Goal: Task Accomplishment & Management: Manage account settings

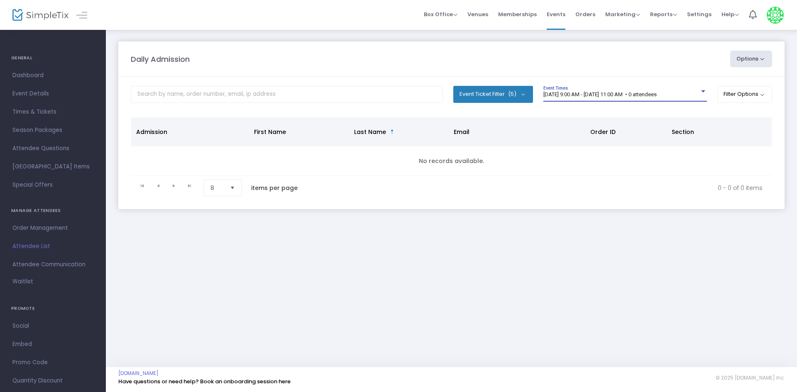
click at [594, 96] on span "[DATE] 9:00 AM - [DATE] 11:00 AM • 0 attendees" at bounding box center [599, 94] width 113 height 6
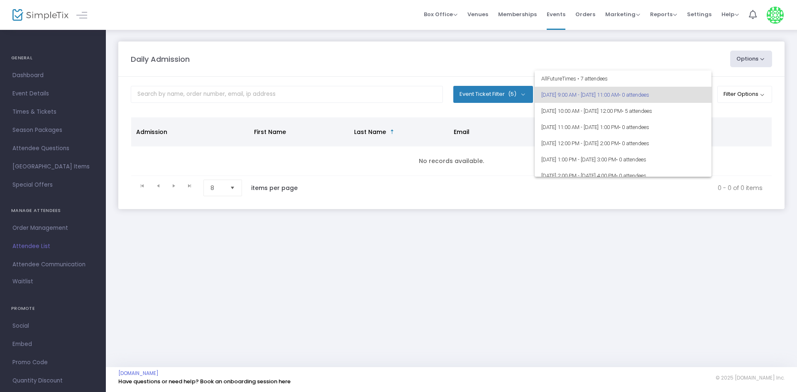
click at [589, 222] on div at bounding box center [398, 196] width 797 height 392
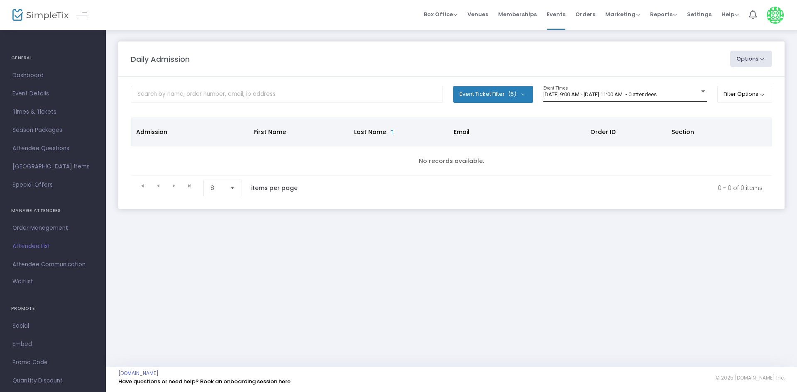
click at [559, 90] on div "[DATE] 9:00 AM - [DATE] 11:00 AM • 0 attendees Event Times" at bounding box center [625, 94] width 164 height 16
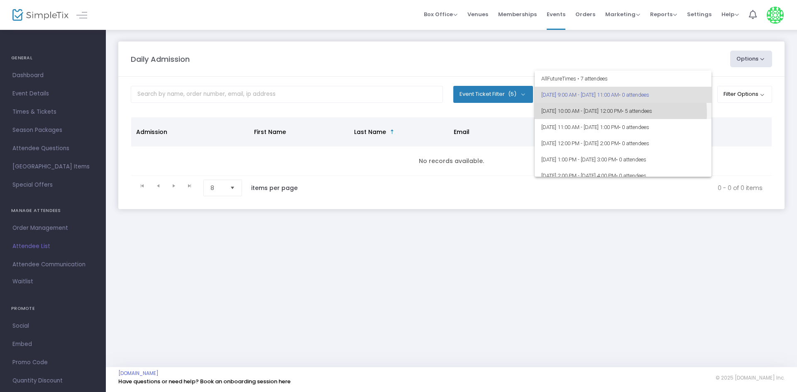
click at [581, 113] on span "9/15/2025 @ 10:00 AM - 9/15/2025 @ 12:00 PM • 5 attendees" at bounding box center [623, 111] width 164 height 16
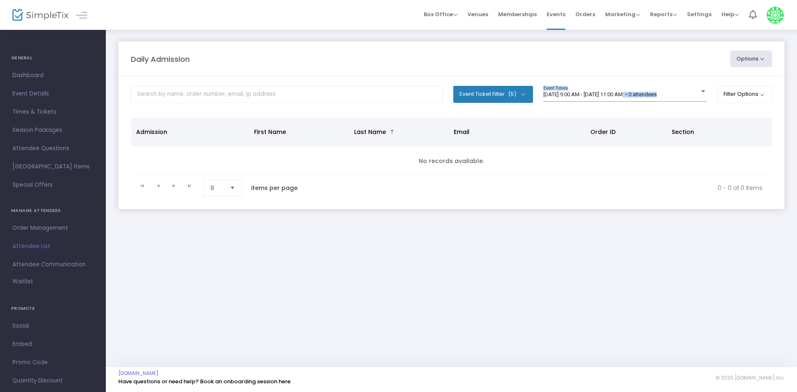
drag, startPoint x: 627, startPoint y: 94, endPoint x: 632, endPoint y: 110, distance: 17.3
click at [632, 110] on m-panel-content "Event Ticket Filter (5) Select All First Child Open Play Additional Child Open …" at bounding box center [451, 143] width 666 height 132
click at [613, 90] on div "9/15/2025 @ 9:00 AM - 9/15/2025 @ 11:00 AM • 0 attendees Event Times" at bounding box center [625, 94] width 164 height 16
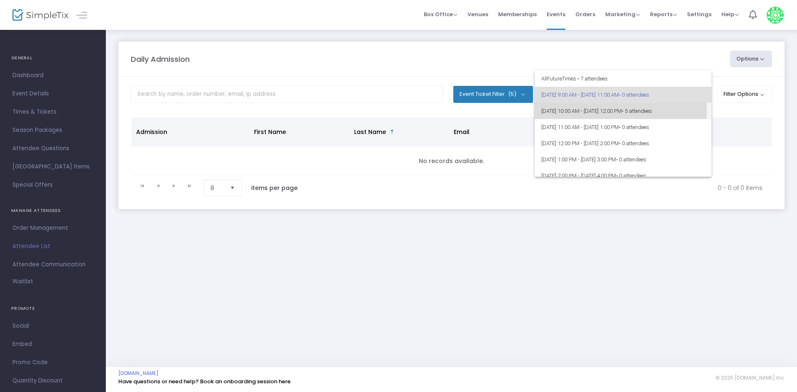
click at [598, 109] on span "9/15/2025 @ 10:00 AM - 9/15/2025 @ 12:00 PM • 5 attendees" at bounding box center [623, 111] width 164 height 16
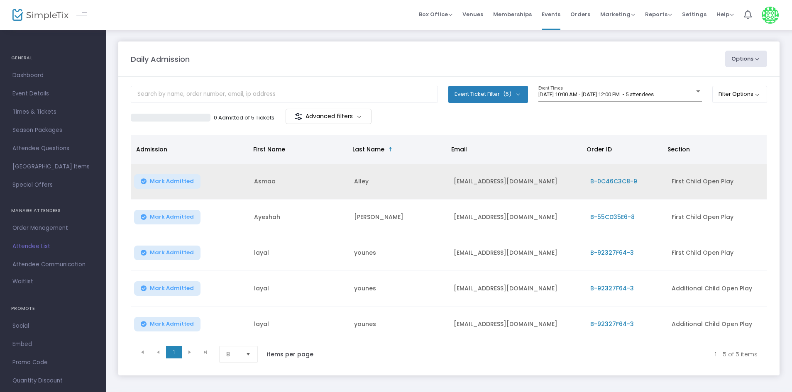
click at [163, 179] on span "Mark Admitted" at bounding box center [172, 181] width 44 height 7
click at [264, 178] on td "Asmaa" at bounding box center [299, 182] width 100 height 36
copy td "Asmaa"
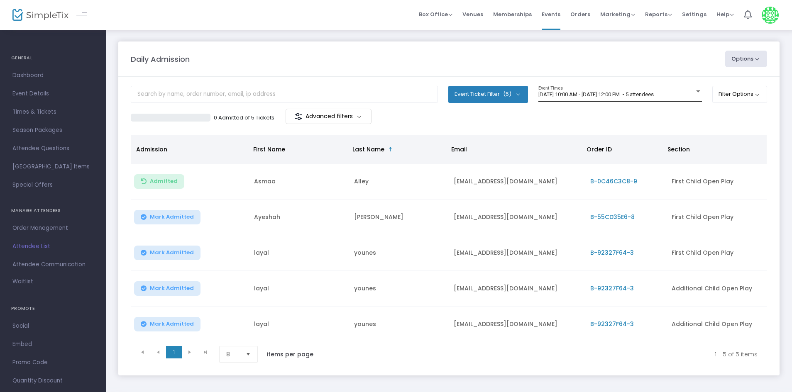
click at [574, 95] on span "9/15/2025 @ 10:00 AM - 9/15/2025 @ 12:00 PM • 5 attendees" at bounding box center [595, 94] width 115 height 6
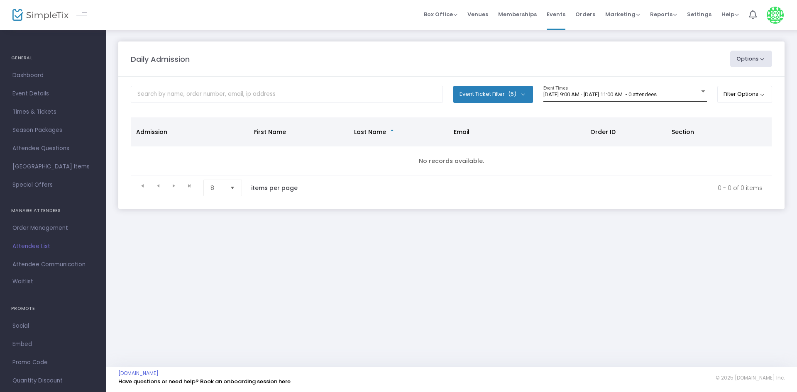
click at [647, 94] on span "[DATE] 9:00 AM - [DATE] 11:00 AM • 0 attendees" at bounding box center [599, 94] width 113 height 6
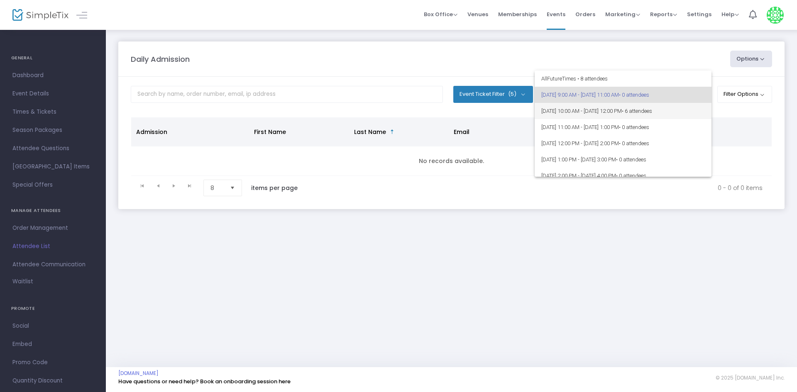
click at [636, 114] on span "[DATE] 10:00 AM - [DATE] 12:00 PM • 6 attendees" at bounding box center [623, 111] width 164 height 16
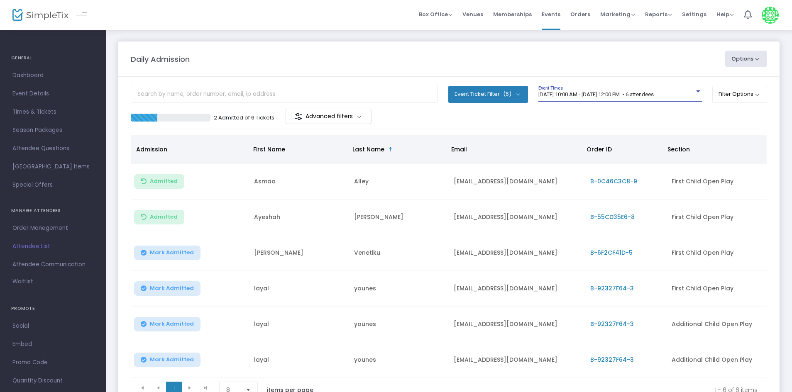
click at [569, 97] on span "[DATE] 10:00 AM - [DATE] 12:00 PM • 6 attendees" at bounding box center [595, 94] width 115 height 6
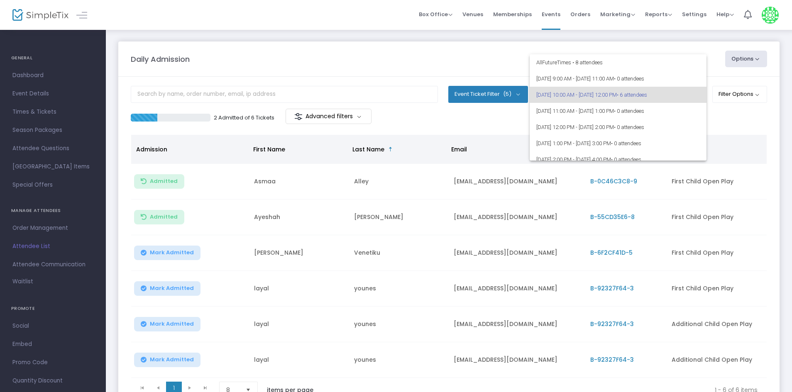
click at [486, 122] on div at bounding box center [396, 196] width 792 height 392
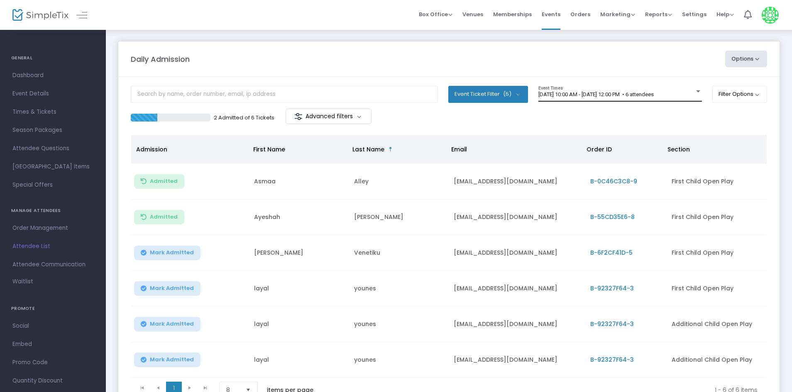
click at [606, 92] on span "[DATE] 10:00 AM - [DATE] 12:00 PM • 6 attendees" at bounding box center [595, 94] width 115 height 6
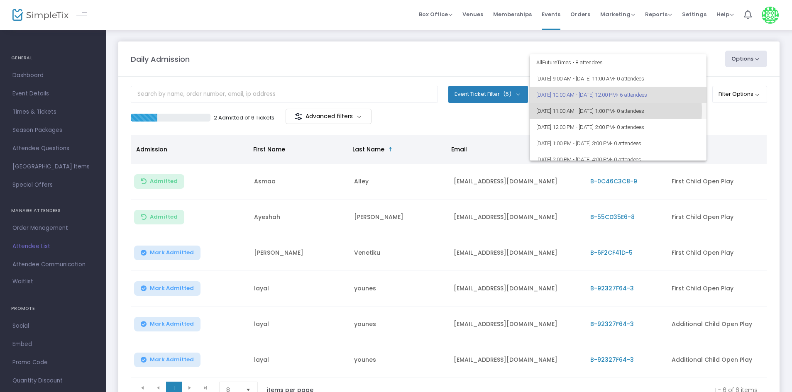
click at [596, 111] on span "[DATE] 11:00 AM - [DATE] 1:00 PM • 0 attendees" at bounding box center [618, 111] width 164 height 16
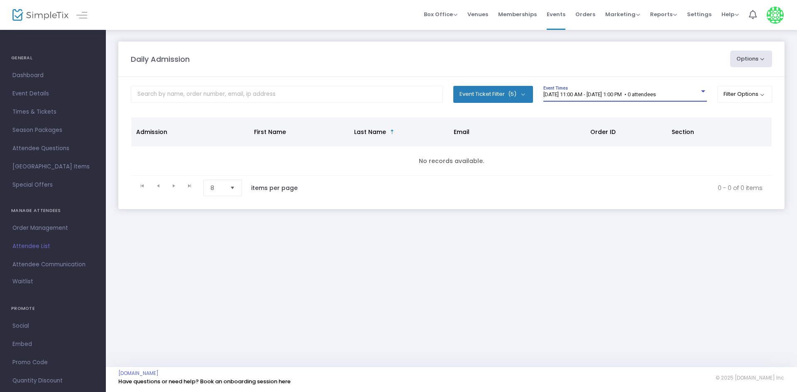
click at [572, 95] on span "[DATE] 11:00 AM - [DATE] 1:00 PM • 0 attendees" at bounding box center [599, 94] width 112 height 6
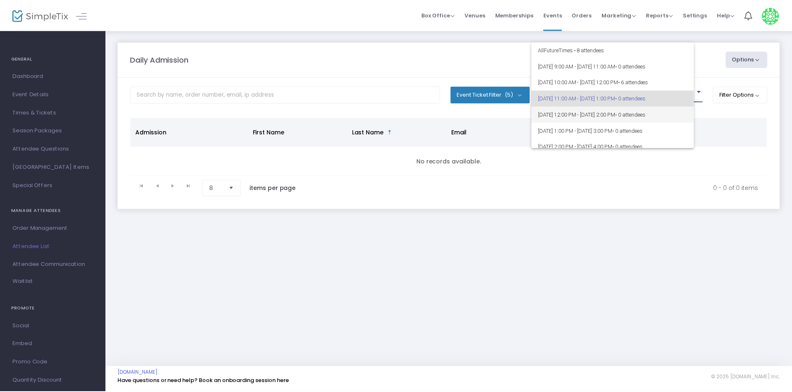
scroll to position [4, 0]
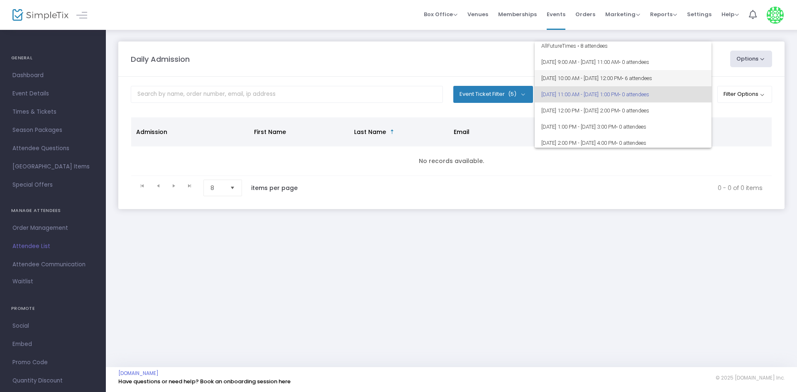
click at [576, 74] on span "[DATE] 10:00 AM - [DATE] 12:00 PM • 6 attendees" at bounding box center [623, 78] width 164 height 16
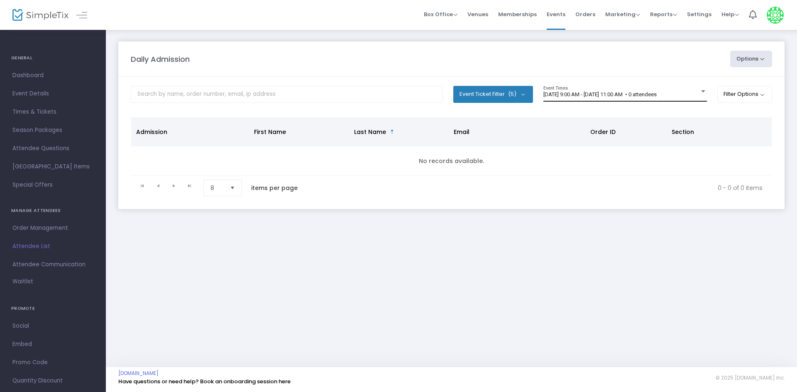
click at [561, 97] on span "[DATE] 9:00 AM - [DATE] 11:00 AM • 0 attendees" at bounding box center [599, 94] width 113 height 6
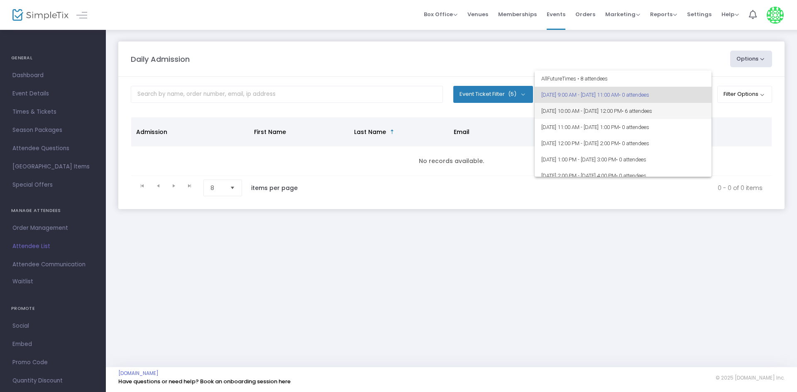
click at [562, 116] on span "9/15/2025 @ 10:00 AM - 9/15/2025 @ 12:00 PM • 6 attendees" at bounding box center [623, 111] width 164 height 16
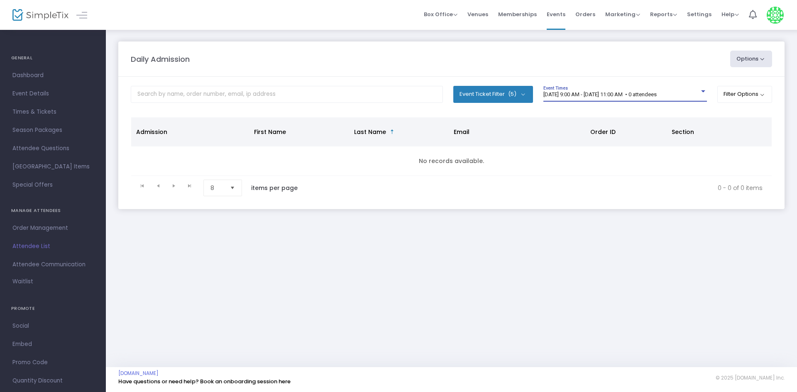
click at [624, 95] on span "[DATE] 9:00 AM - [DATE] 11:00 AM • 0 attendees" at bounding box center [599, 94] width 113 height 6
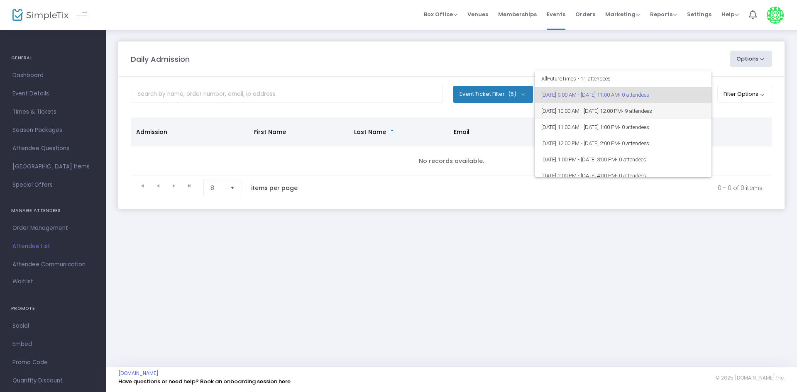
click at [592, 110] on span "9/15/2025 @ 10:00 AM - 9/15/2025 @ 12:00 PM • 9 attendees" at bounding box center [623, 111] width 164 height 16
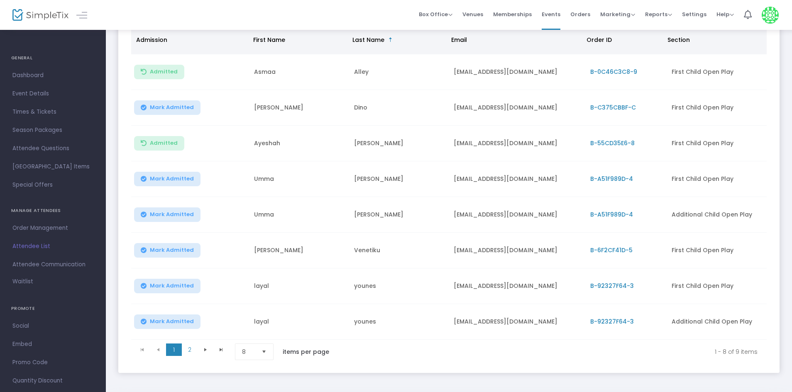
scroll to position [125, 0]
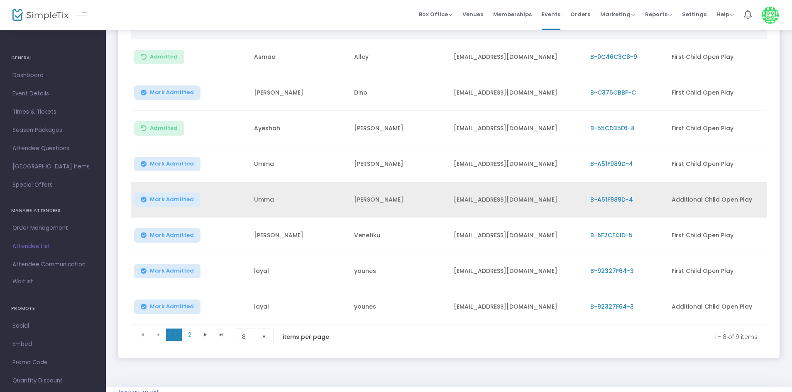
click at [181, 202] on span "Mark Admitted" at bounding box center [172, 199] width 44 height 7
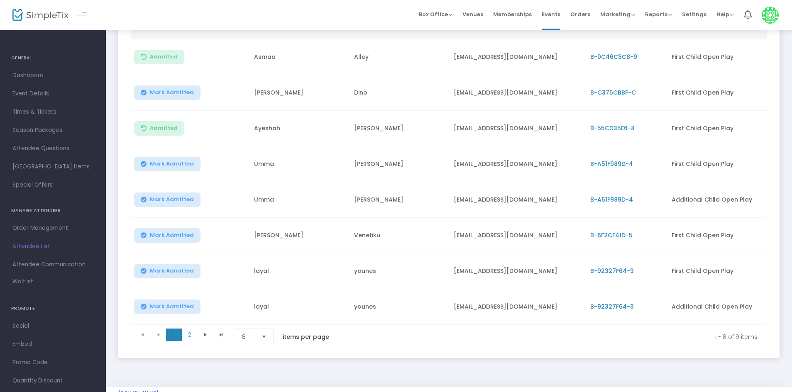
click at [182, 163] on span "Mark Admitted" at bounding box center [172, 164] width 44 height 7
click at [163, 166] on span "Mark Admitted" at bounding box center [172, 164] width 44 height 7
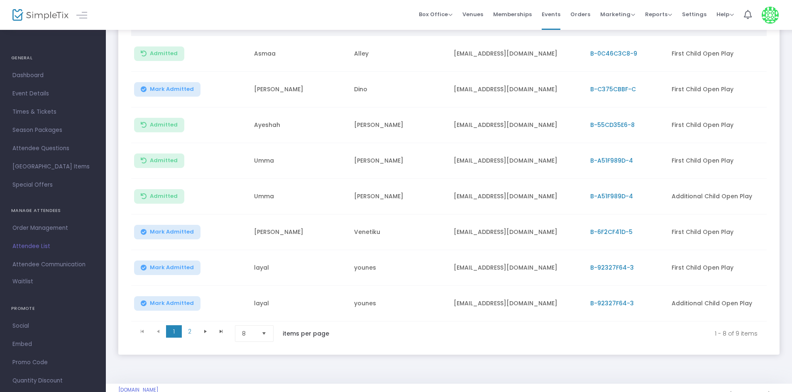
scroll to position [147, 0]
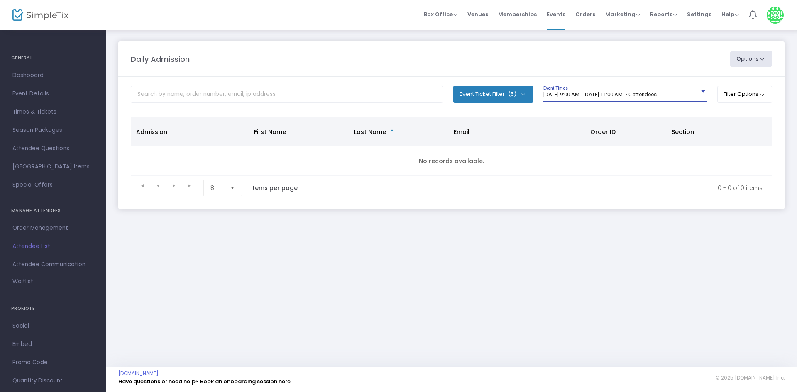
click at [638, 94] on span "9/15/2025 @ 9:00 AM - 9/15/2025 @ 11:00 AM • 0 attendees" at bounding box center [599, 94] width 113 height 6
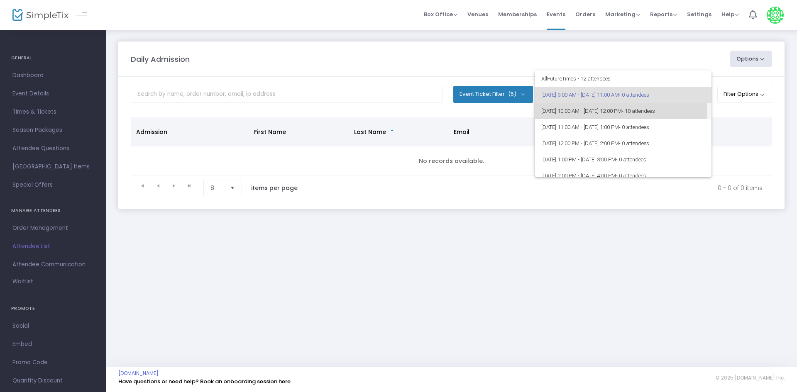
click at [568, 116] on span "9/15/2025 @ 10:00 AM - 9/15/2025 @ 12:00 PM • 10 attendees" at bounding box center [623, 111] width 164 height 16
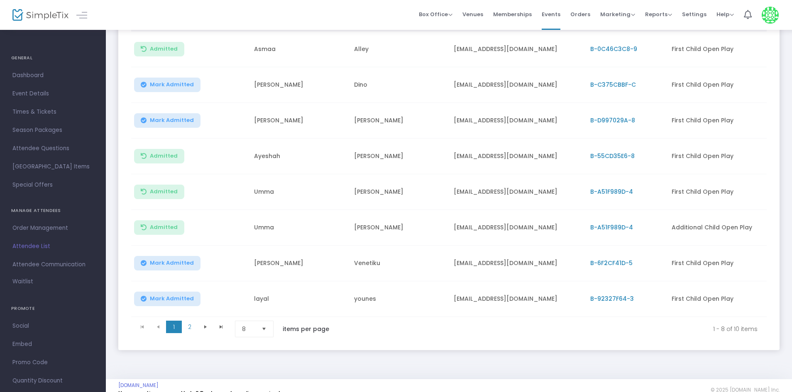
scroll to position [106, 0]
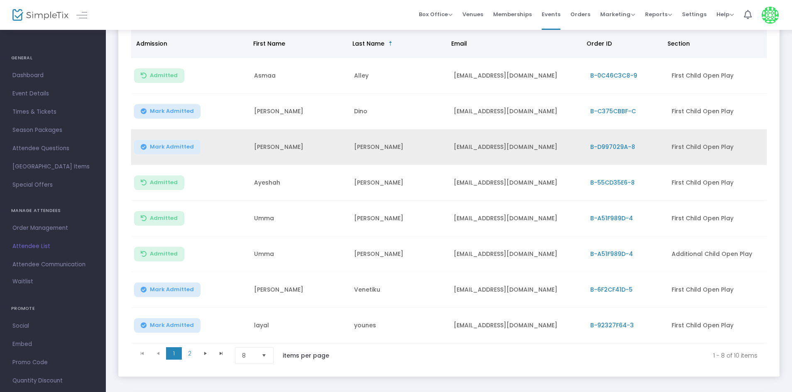
click at [484, 141] on td "[EMAIL_ADDRESS][DOMAIN_NAME]" at bounding box center [517, 147] width 136 height 36
drag, startPoint x: 444, startPoint y: 147, endPoint x: 494, endPoint y: 144, distance: 50.7
click at [494, 144] on td "[EMAIL_ADDRESS][DOMAIN_NAME]" at bounding box center [517, 147] width 136 height 36
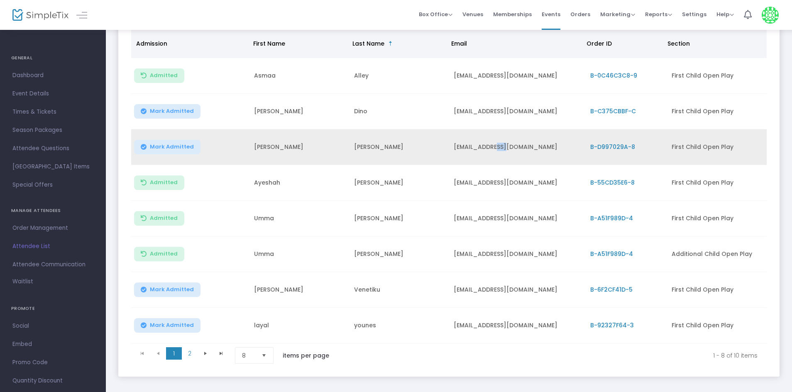
click at [494, 144] on td "[EMAIL_ADDRESS][DOMAIN_NAME]" at bounding box center [517, 147] width 136 height 36
copy td "[EMAIL_ADDRESS][DOMAIN_NAME]"
click at [397, 142] on td "[PERSON_NAME]" at bounding box center [399, 147] width 100 height 36
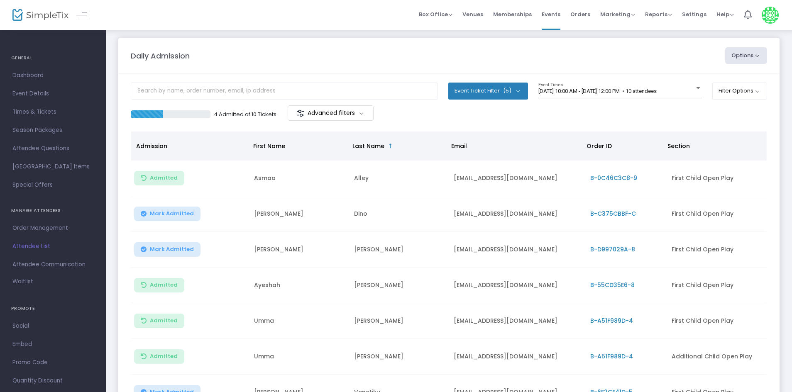
scroll to position [0, 0]
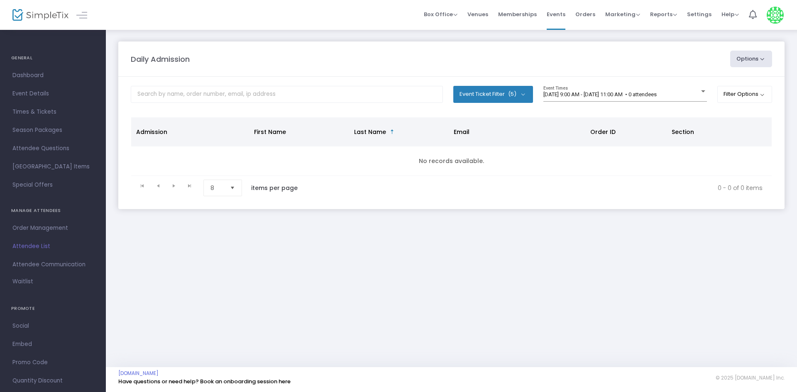
click at [589, 83] on m-panel-content "Event Ticket Filter (5) Select All First Child Open Play Additional Child Open …" at bounding box center [451, 143] width 666 height 132
drag, startPoint x: 584, startPoint y: 92, endPoint x: 579, endPoint y: 94, distance: 5.2
click at [579, 94] on span "[DATE] 9:00 AM - [DATE] 11:00 AM • 0 attendees" at bounding box center [599, 94] width 113 height 6
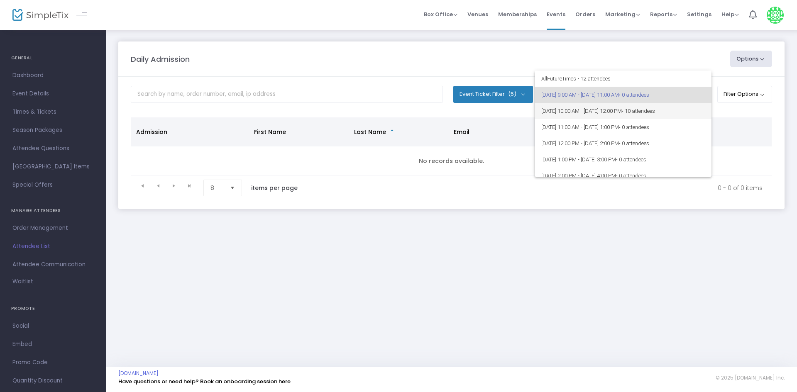
click at [566, 106] on span "[DATE] 10:00 AM - [DATE] 12:00 PM • 10 attendees" at bounding box center [623, 111] width 164 height 16
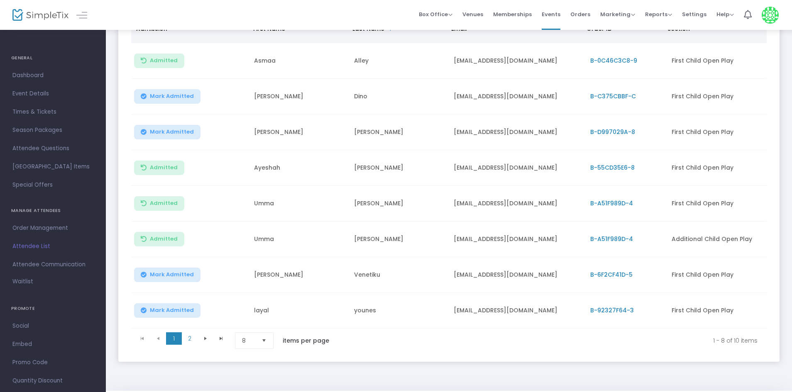
scroll to position [106, 0]
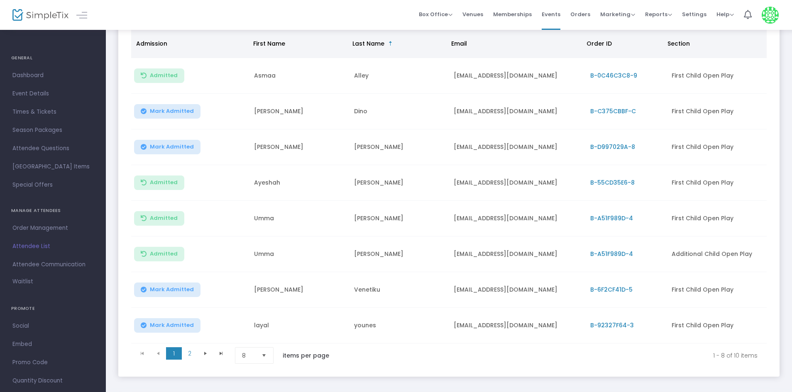
click at [265, 358] on span "Select" at bounding box center [264, 356] width 14 height 14
click at [254, 308] on li "25" at bounding box center [255, 305] width 40 height 17
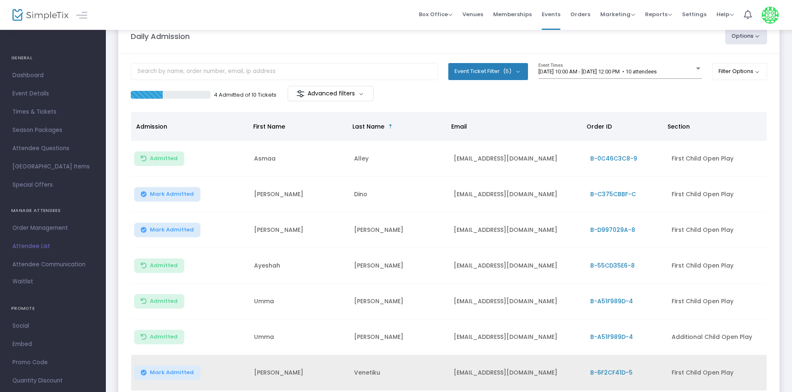
scroll to position [0, 0]
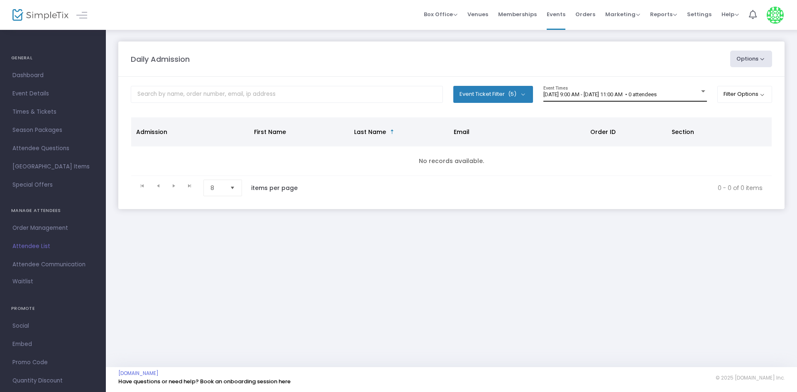
click at [609, 91] on span "9/15/2025 @ 9:00 AM - 9/15/2025 @ 11:00 AM • 0 attendees" at bounding box center [599, 94] width 113 height 6
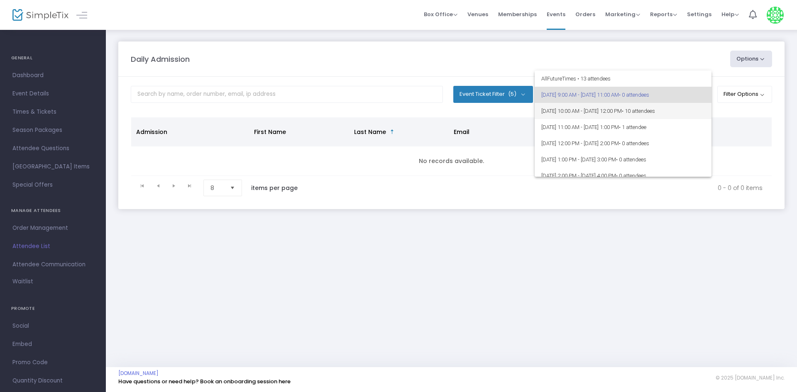
click at [613, 105] on span "9/15/2025 @ 10:00 AM - 9/15/2025 @ 12:00 PM • 10 attendees" at bounding box center [623, 111] width 164 height 16
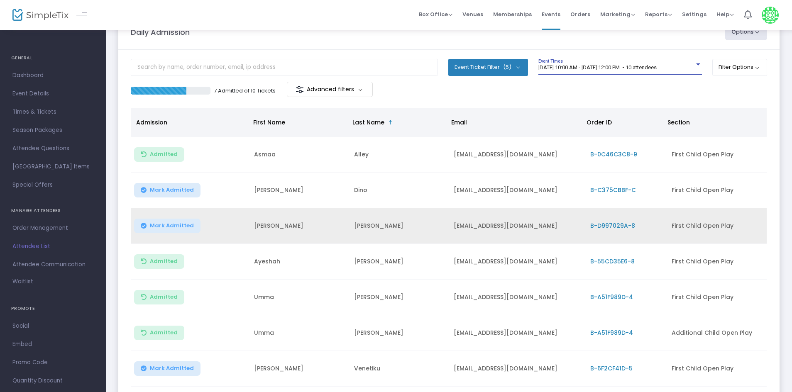
scroll to position [42, 0]
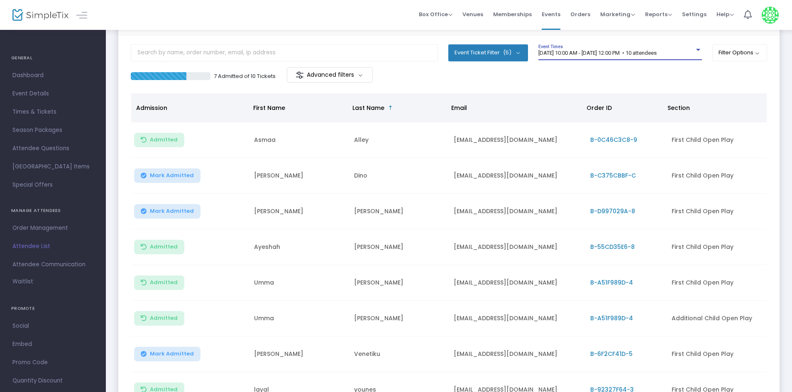
click at [169, 178] on span "Mark Admitted" at bounding box center [172, 175] width 44 height 7
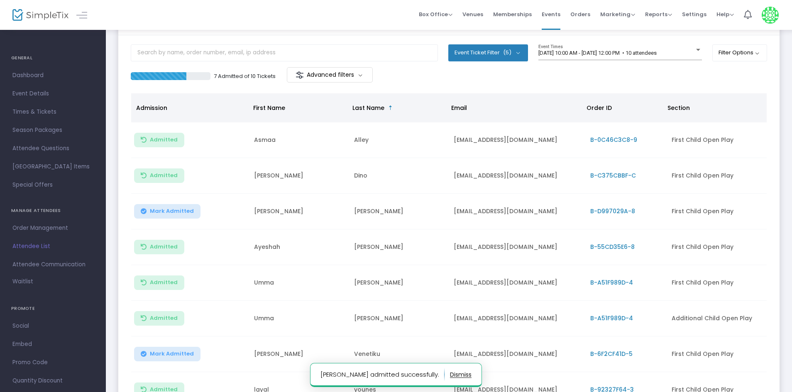
click at [262, 176] on td "[PERSON_NAME]" at bounding box center [299, 176] width 100 height 36
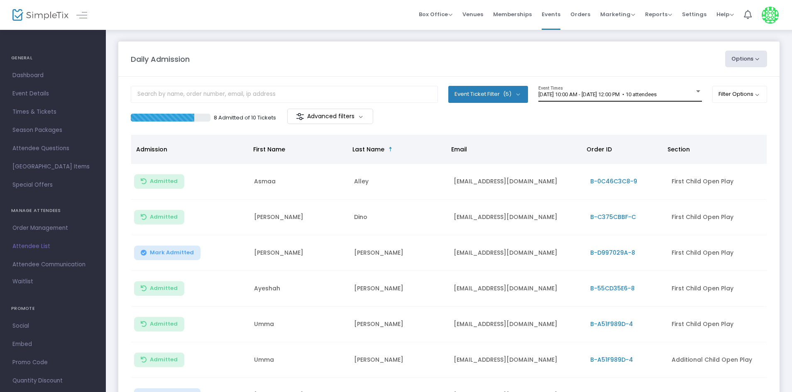
click at [569, 94] on span "9/15/2025 @ 10:00 AM - 9/15/2025 @ 12:00 PM • 10 attendees" at bounding box center [597, 94] width 118 height 6
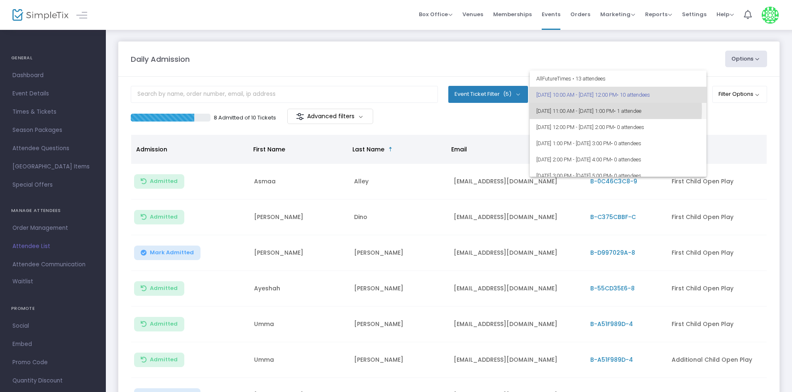
click at [569, 110] on span "9/15/2025 @ 11:00 AM - 9/15/2025 @ 1:00 PM • 1 attendee" at bounding box center [618, 111] width 164 height 16
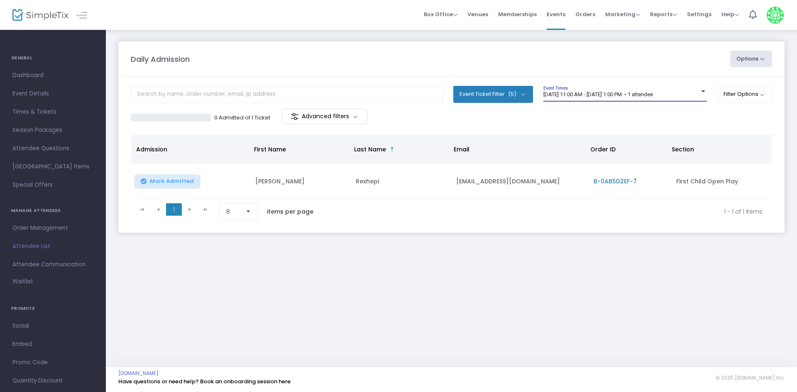
click at [579, 90] on div "9/15/2025 @ 11:00 AM - 9/15/2025 @ 1:00 PM • 1 attendee Event Times" at bounding box center [625, 94] width 164 height 16
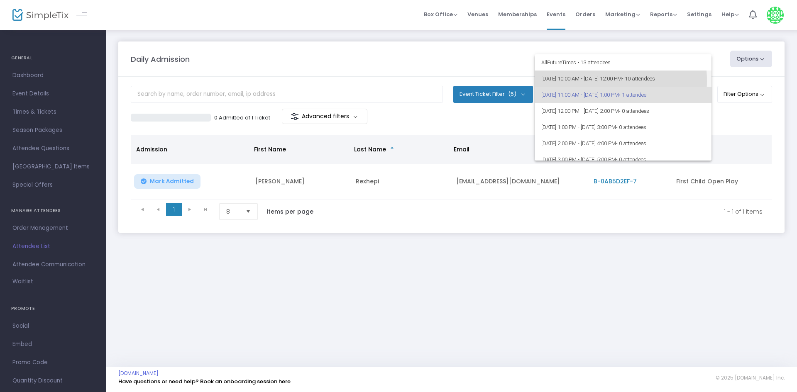
click at [583, 81] on span "9/15/2025 @ 10:00 AM - 9/15/2025 @ 12:00 PM • 10 attendees" at bounding box center [623, 79] width 164 height 16
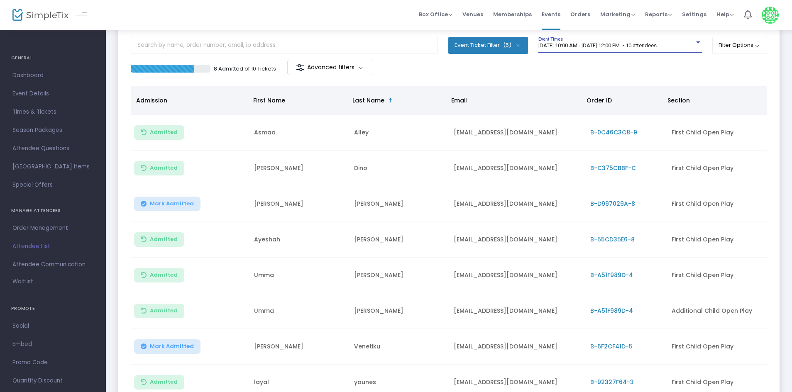
scroll to position [42, 0]
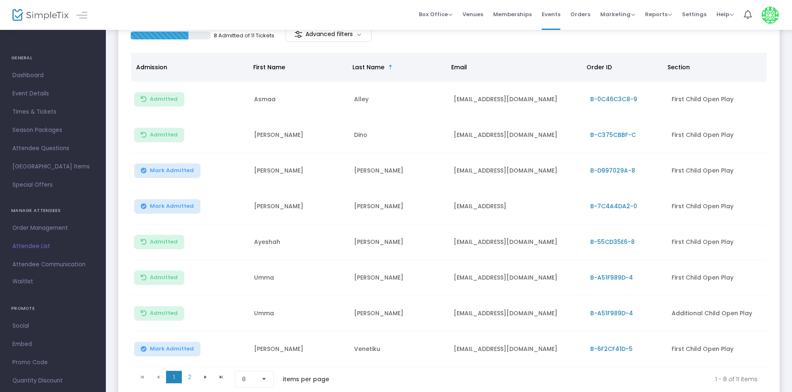
scroll to position [83, 0]
click at [188, 208] on span "Mark Admitted" at bounding box center [172, 205] width 44 height 7
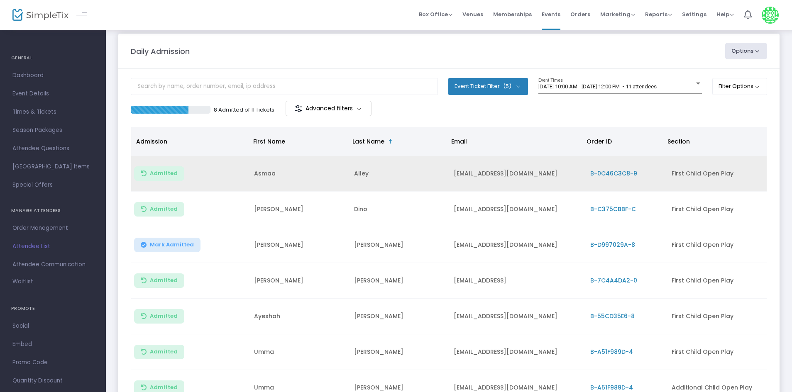
scroll to position [0, 0]
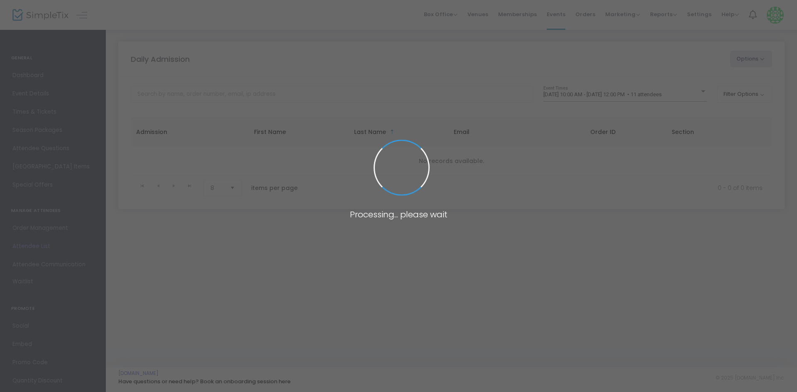
click at [569, 85] on span at bounding box center [398, 196] width 797 height 392
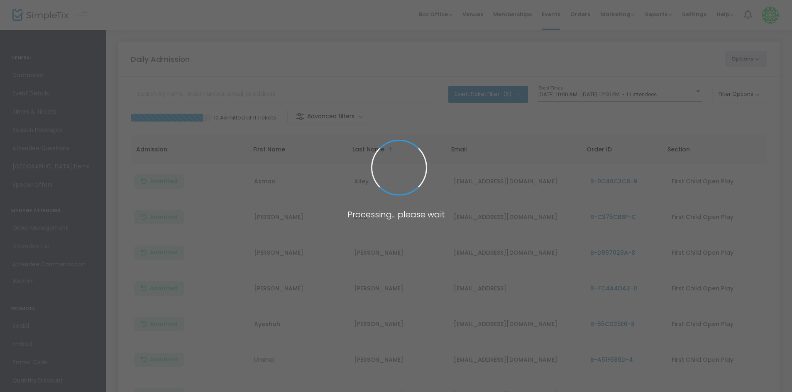
click at [573, 93] on body "Processing... please wait Box Office Sell Tickets Bookings Sell Season Pass Ven…" at bounding box center [396, 196] width 792 height 392
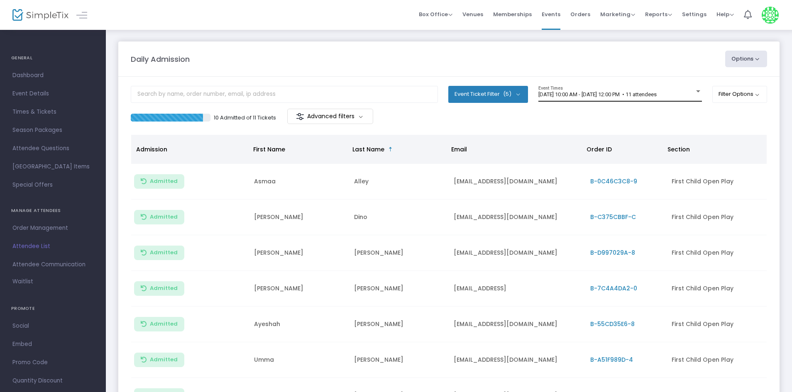
click at [572, 93] on span "[DATE] 10:00 AM - [DATE] 12:00 PM • 11 attendees" at bounding box center [597, 94] width 118 height 6
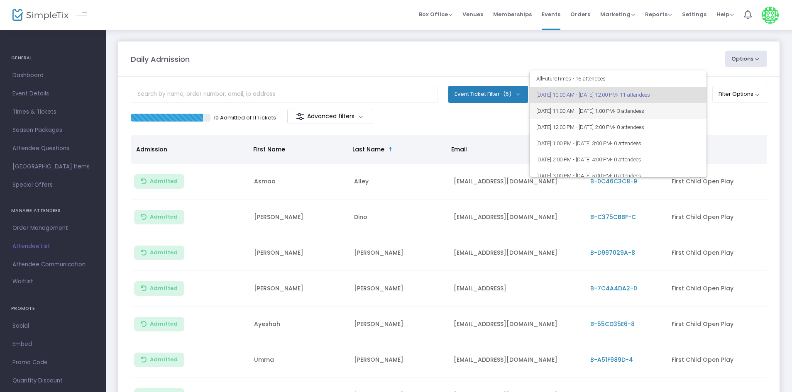
click at [578, 114] on span "[DATE] 11:00 AM - [DATE] 1:00 PM • 3 attendees" at bounding box center [618, 111] width 164 height 16
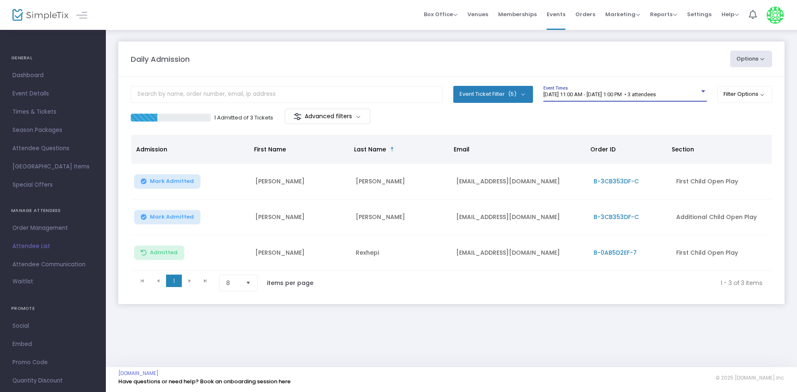
click at [168, 220] on span "Mark Admitted" at bounding box center [172, 217] width 44 height 7
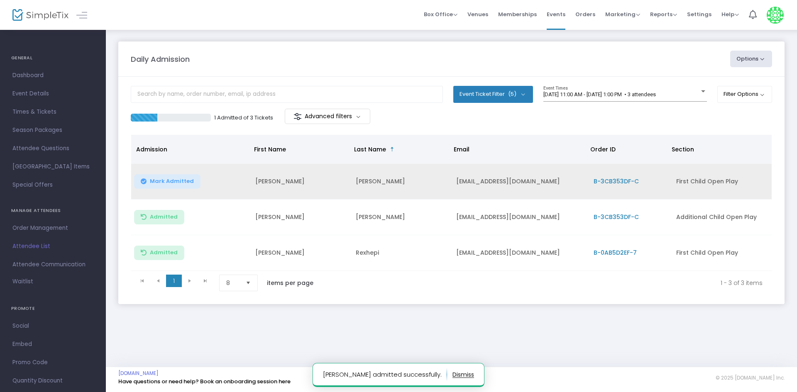
click at [174, 186] on button "Mark Admitted" at bounding box center [167, 181] width 66 height 15
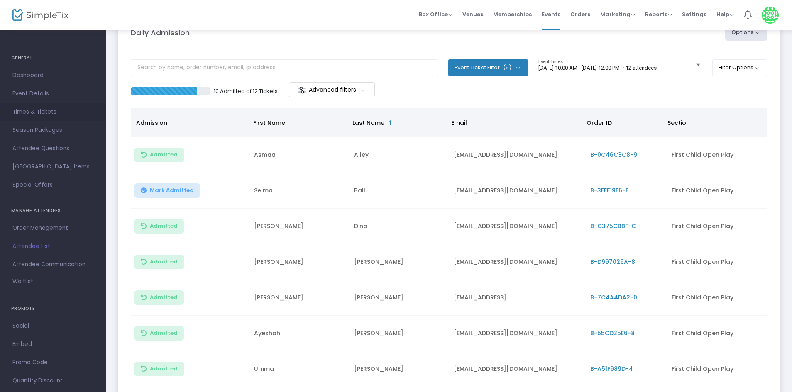
scroll to position [42, 0]
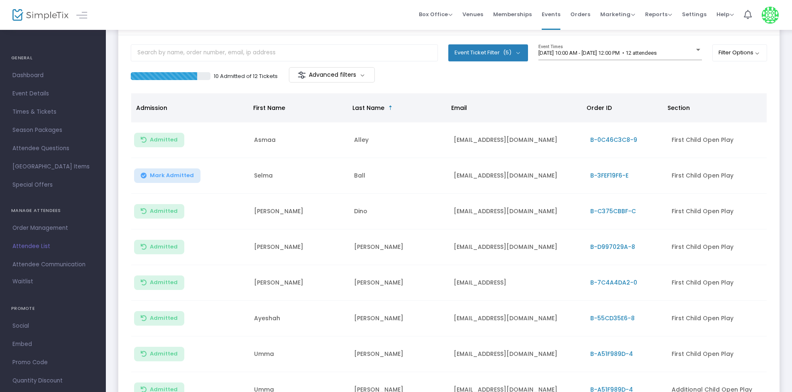
click at [173, 176] on span "Mark Admitted" at bounding box center [172, 175] width 44 height 7
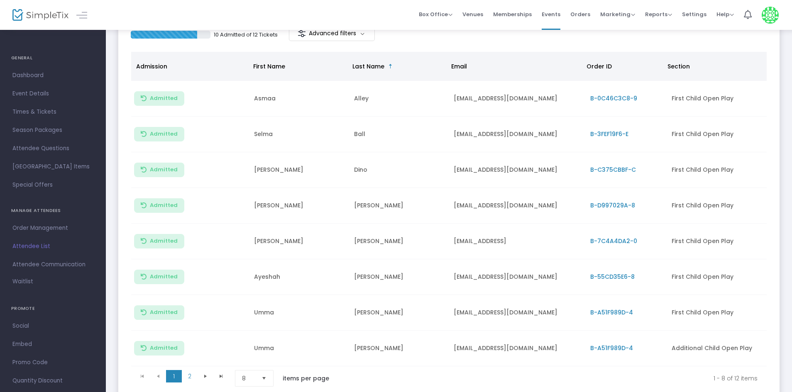
click at [474, 133] on td "[EMAIL_ADDRESS][DOMAIN_NAME]" at bounding box center [517, 135] width 136 height 36
copy td "[EMAIL_ADDRESS][DOMAIN_NAME]"
click at [411, 42] on div "10 Admitted of 12 Tickets Advanced filters" at bounding box center [290, 34] width 318 height 17
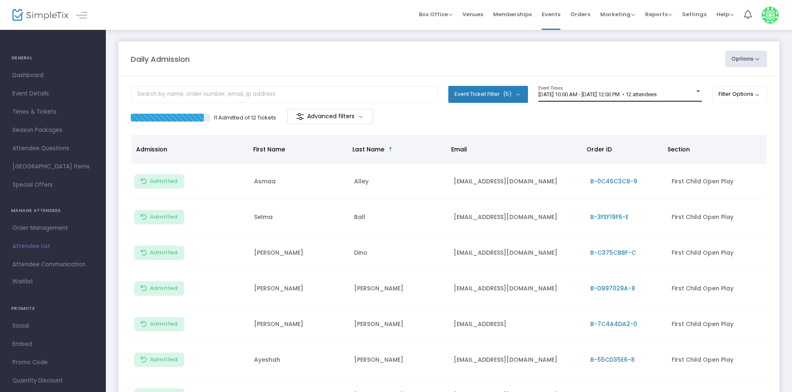
click at [596, 100] on div "[DATE] 10:00 AM - [DATE] 12:00 PM • 12 attendees Event Times" at bounding box center [620, 94] width 164 height 16
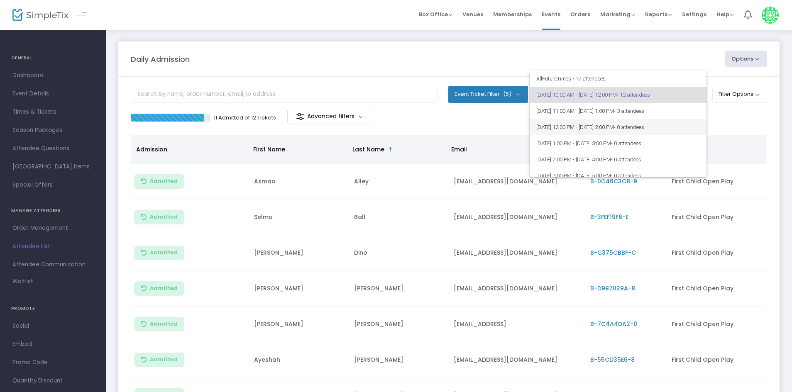
click at [598, 120] on span "[DATE] 12:00 PM - [DATE] 2:00 PM • 0 attendees" at bounding box center [618, 127] width 164 height 16
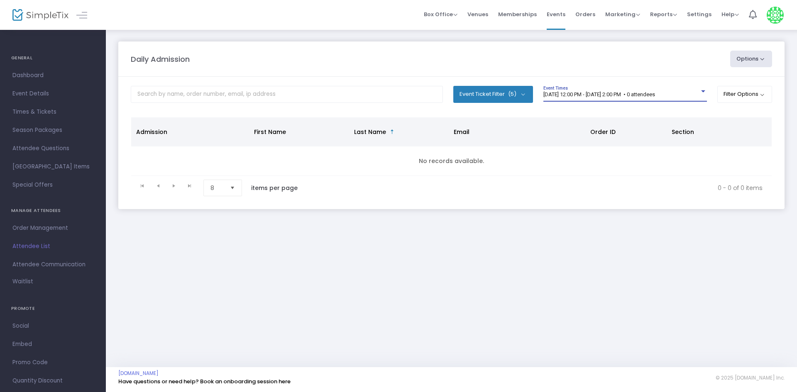
click at [548, 100] on div "[DATE] 12:00 PM - [DATE] 2:00 PM • 0 attendees Event Times" at bounding box center [625, 94] width 164 height 16
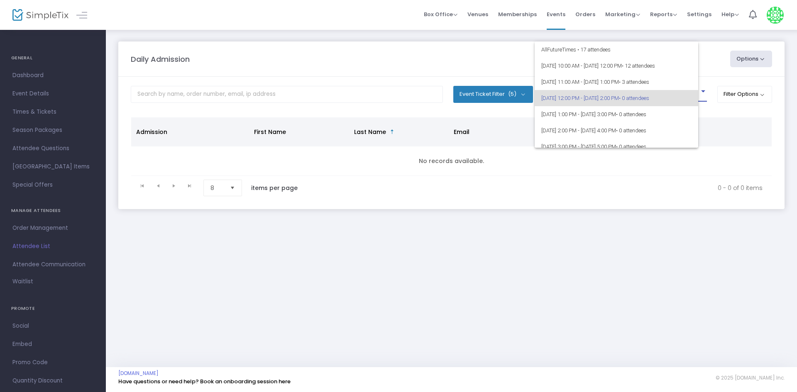
scroll to position [4, 0]
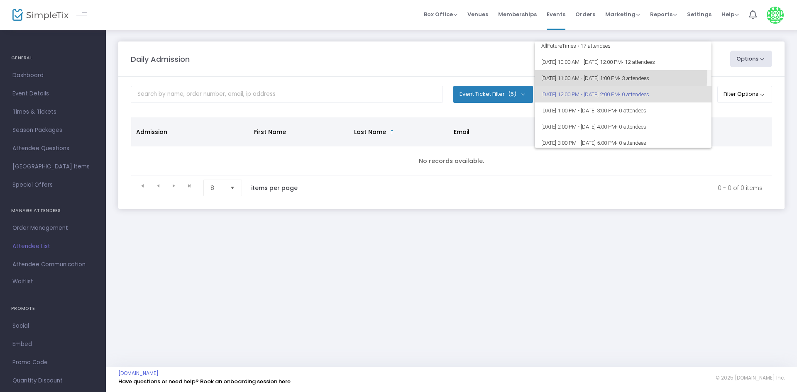
click at [577, 73] on span "[DATE] 11:00 AM - [DATE] 1:00 PM • 3 attendees" at bounding box center [623, 78] width 164 height 16
